Goal: Transaction & Acquisition: Purchase product/service

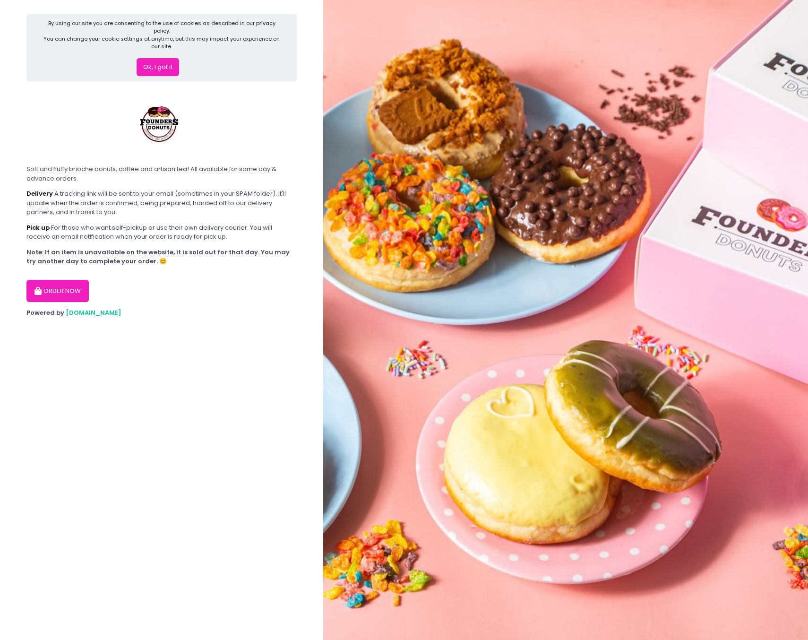
click at [68, 280] on button "ORDER NOW" at bounding box center [57, 291] width 62 height 23
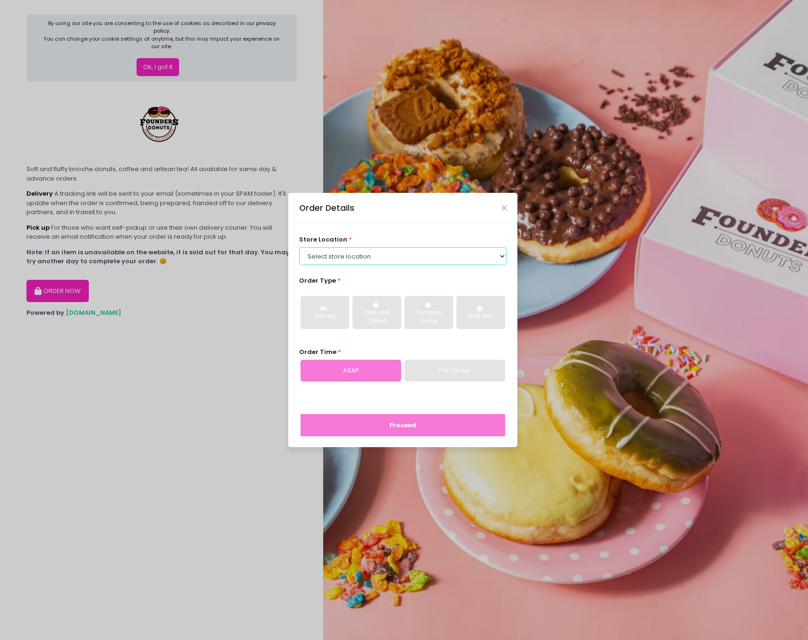
click at [382, 255] on select "Select store location Founders Donuts - [PERSON_NAME] Founders Donuts - SM Suca…" at bounding box center [403, 256] width 208 height 18
select select "66a090d8205de2a9aee5ab10"
click at [299, 247] on select "Select store location Founders Donuts - [PERSON_NAME] Founders Donuts - SM Suca…" at bounding box center [403, 256] width 208 height 18
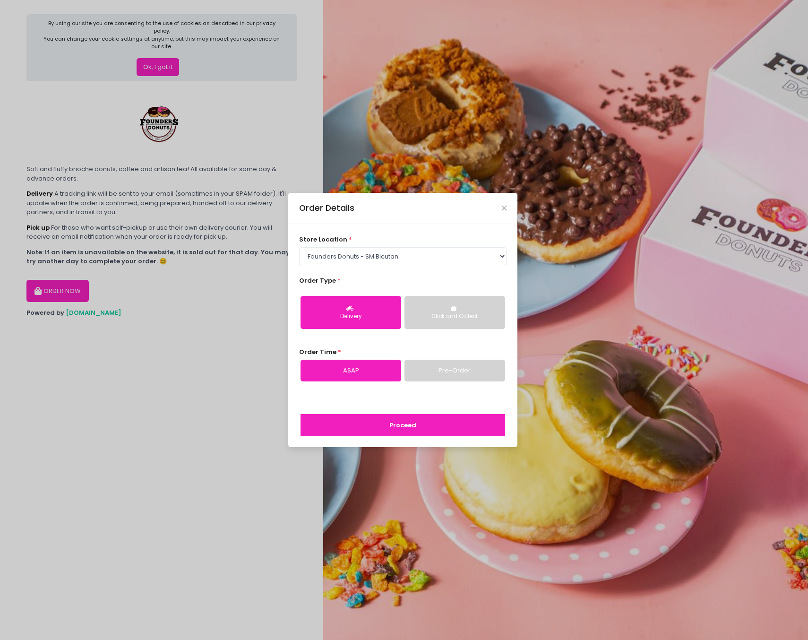
click at [404, 425] on button "Proceed" at bounding box center [402, 425] width 205 height 23
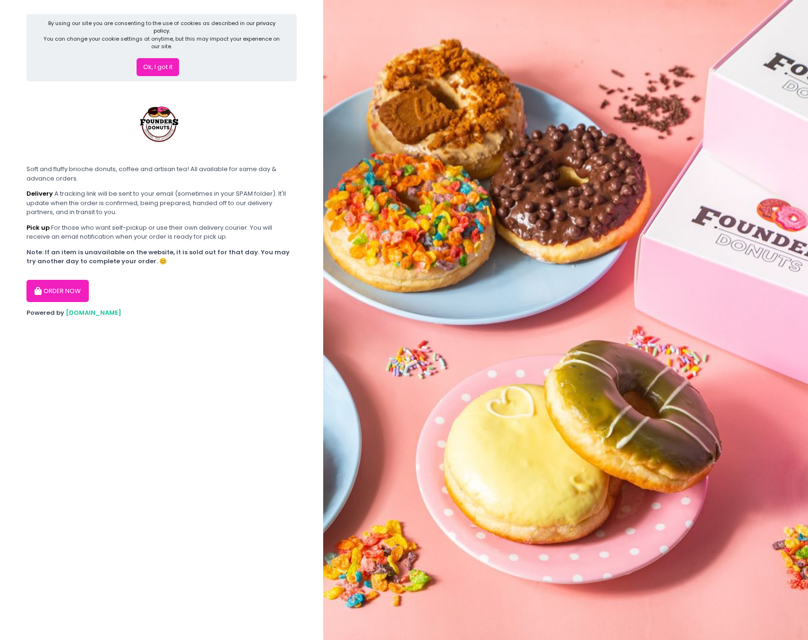
click at [68, 280] on button "ORDER NOW" at bounding box center [57, 291] width 62 height 23
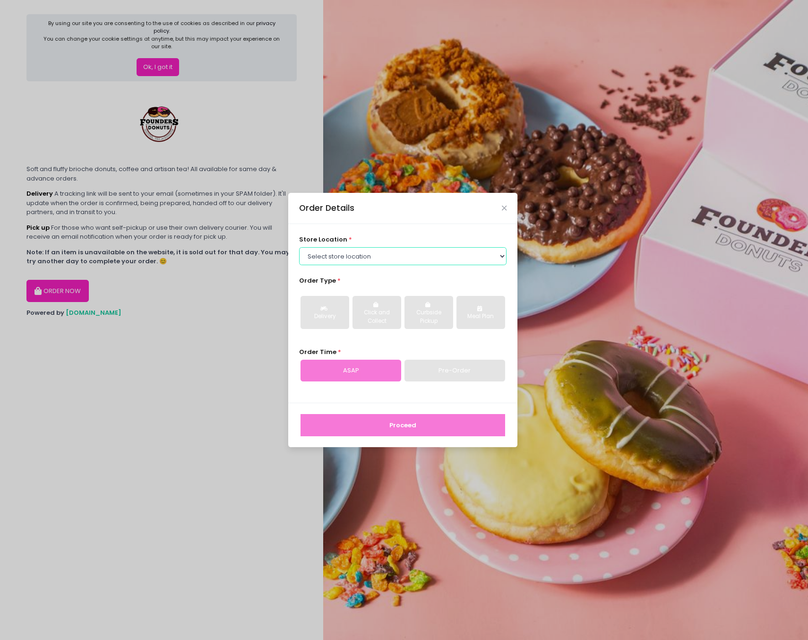
click at [389, 263] on select "Select store location Founders Donuts - [PERSON_NAME] Founders Donuts - SM Suca…" at bounding box center [403, 256] width 208 height 18
select select "66a090d8205de2a9aee5ab10"
click at [299, 247] on select "Select store location Founders Donuts - [PERSON_NAME] Founders Donuts - SM Suca…" at bounding box center [403, 256] width 208 height 18
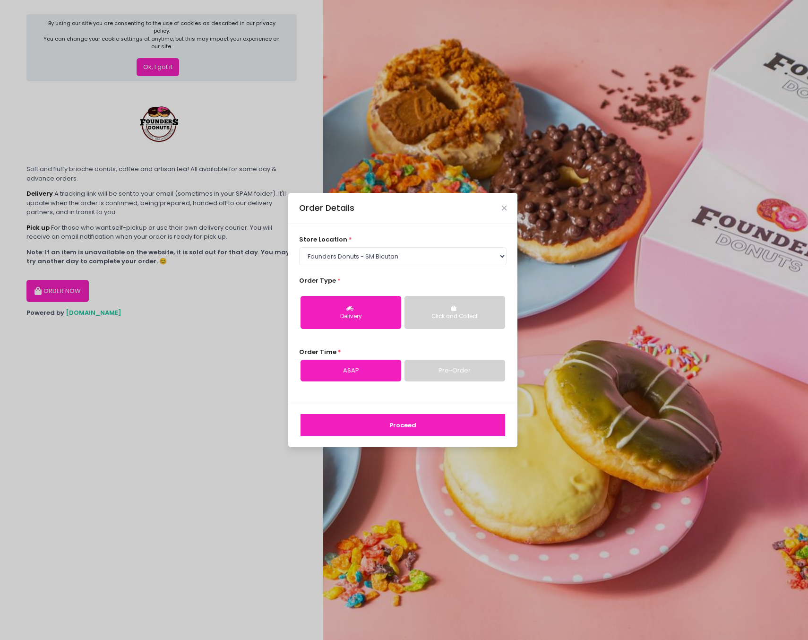
click at [384, 432] on button "Proceed" at bounding box center [402, 425] width 205 height 23
